Goal: Obtain resource: Download file/media

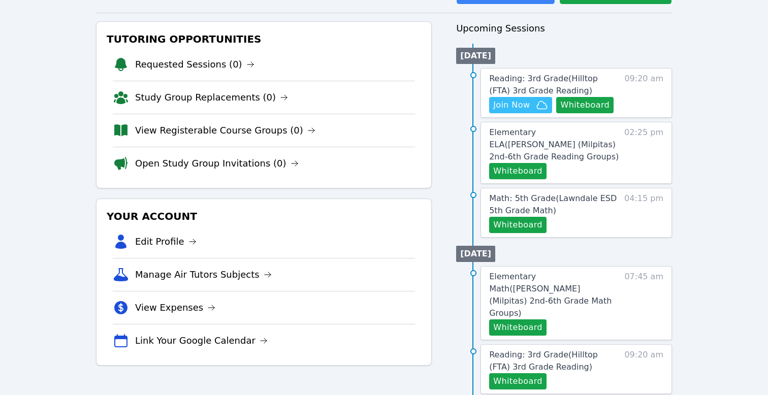
scroll to position [168, 0]
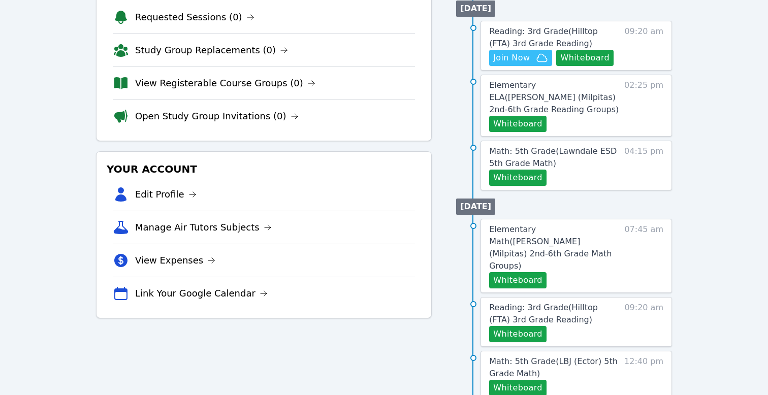
scroll to position [150, 0]
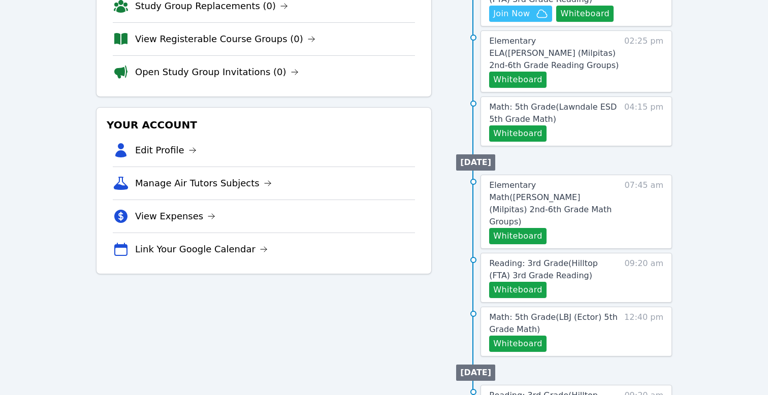
scroll to position [213, 0]
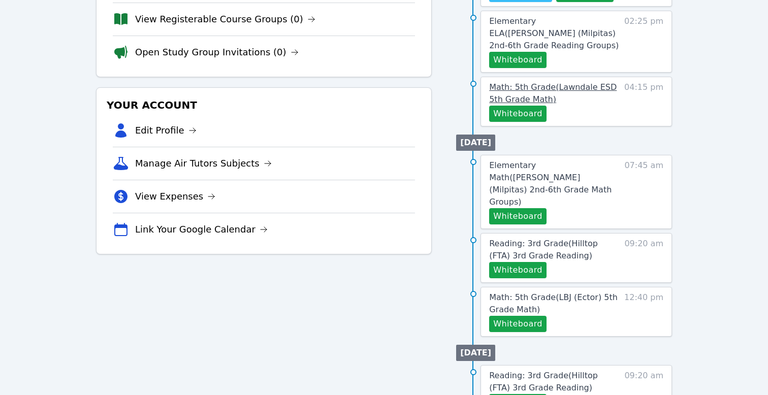
click at [542, 104] on span "Math: 5th Grade ( Lawndale ESD 5th Grade Math )" at bounding box center [552, 93] width 127 height 22
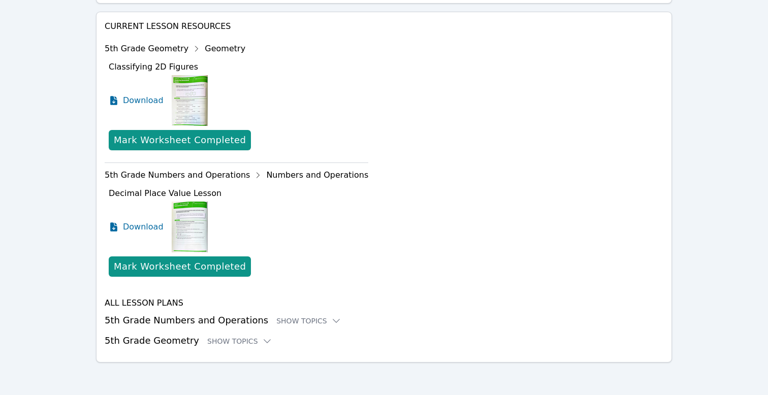
scroll to position [516, 0]
click at [340, 326] on div "Show Topics" at bounding box center [308, 321] width 65 height 10
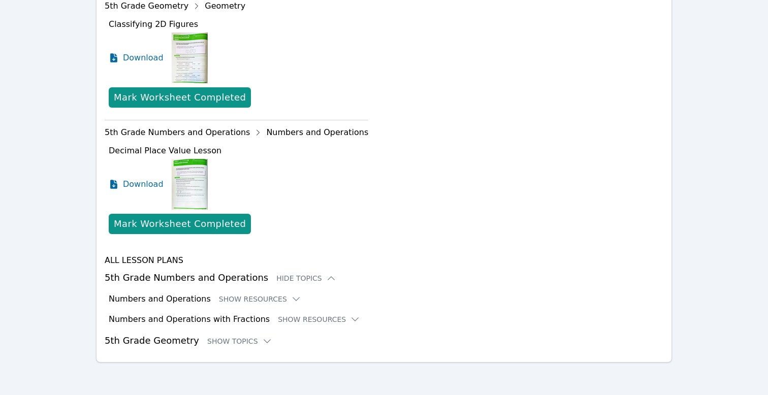
scroll to position [614, 0]
click at [209, 271] on h3 "5th Grade Numbers and Operations Hide Topics" at bounding box center [384, 278] width 558 height 14
click at [208, 293] on h3 "Numbers and Operations" at bounding box center [160, 299] width 102 height 12
click at [301, 294] on icon at bounding box center [296, 299] width 10 height 10
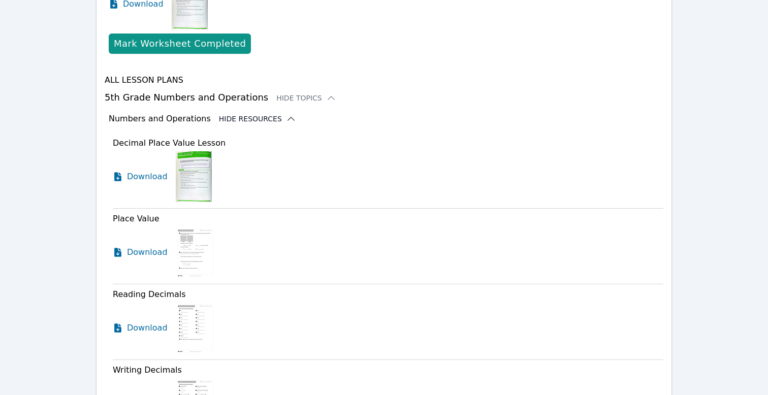
click at [324, 125] on div "Numbers and Operations Hide Resources" at bounding box center [386, 119] width 554 height 12
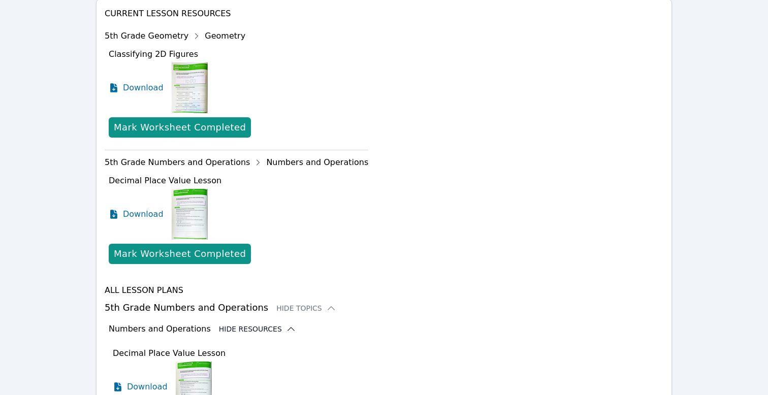
scroll to position [411, 0]
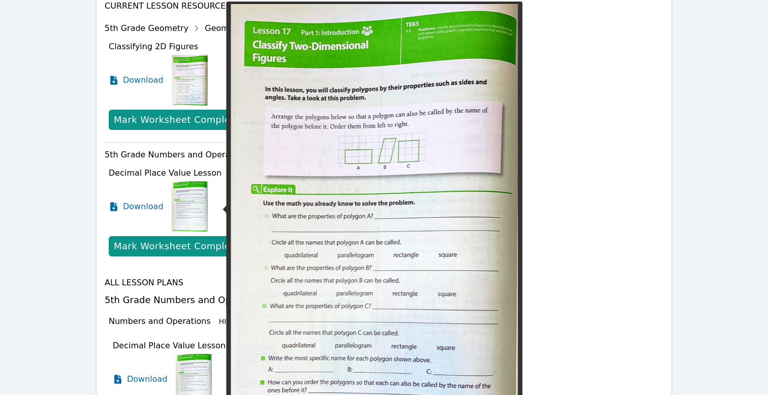
click at [207, 106] on img at bounding box center [190, 80] width 36 height 51
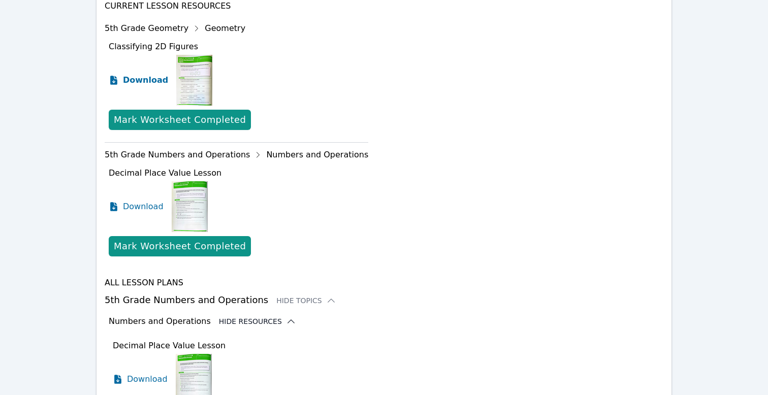
click at [155, 86] on span "Download" at bounding box center [145, 80] width 45 height 12
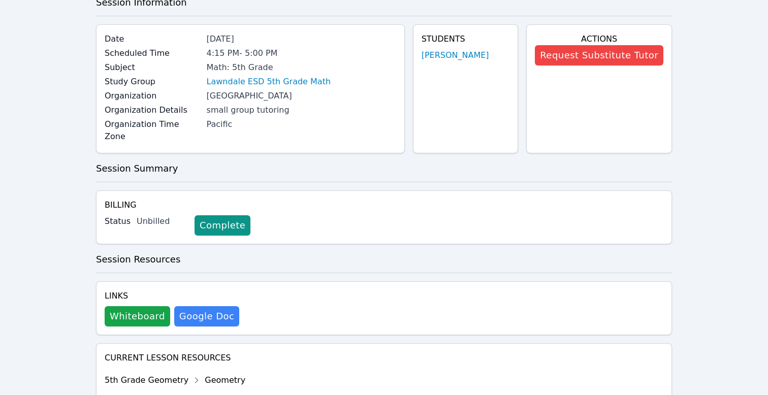
scroll to position [0, 0]
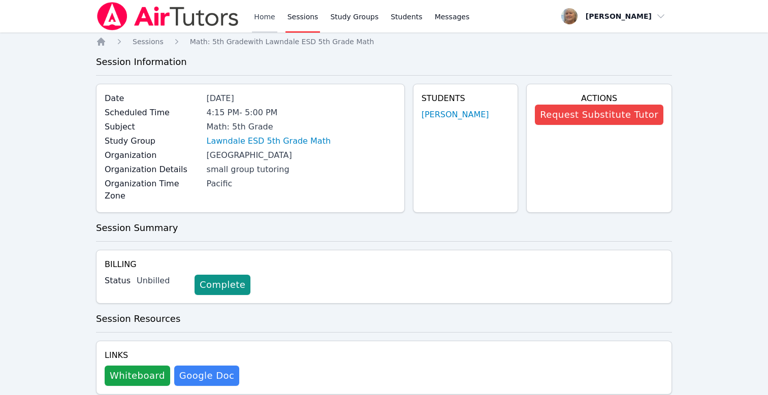
click at [277, 19] on link "Home" at bounding box center [264, 16] width 25 height 32
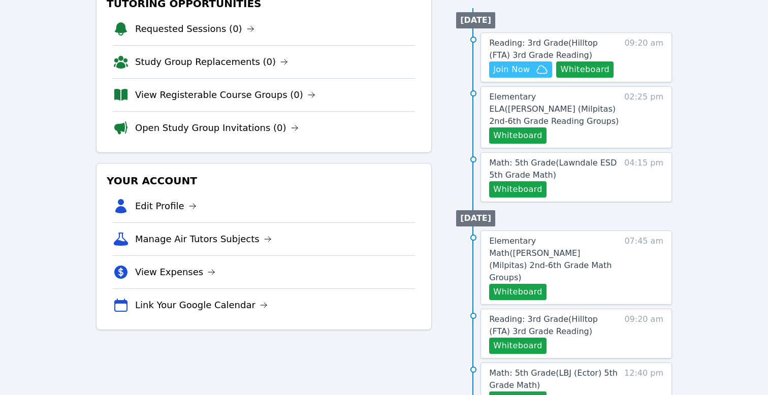
scroll to position [139, 0]
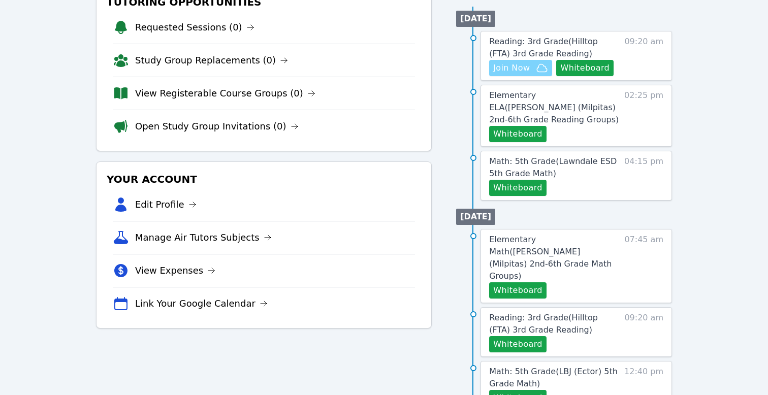
click at [527, 74] on span "Join Now" at bounding box center [511, 68] width 37 height 12
